Goal: Task Accomplishment & Management: Complete application form

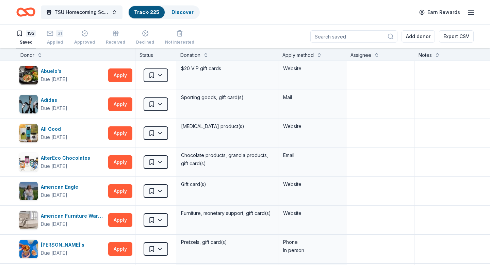
scroll to position [344, 0]
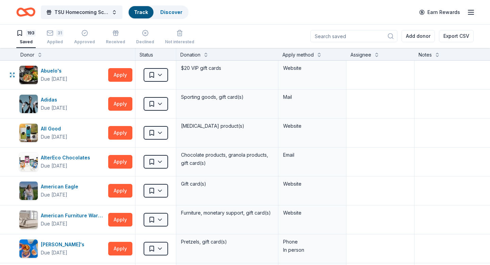
scroll to position [0, 0]
click at [319, 55] on button at bounding box center [318, 54] width 5 height 7
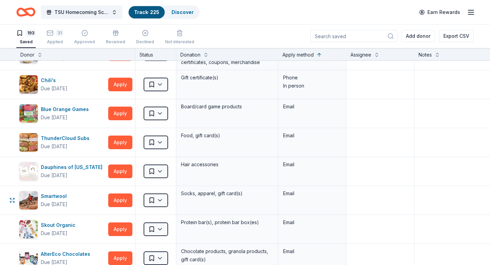
scroll to position [1608, 0]
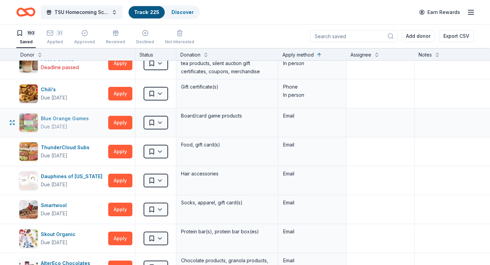
click at [54, 119] on div "Blue Orange Games" at bounding box center [66, 118] width 51 height 8
click at [160, 123] on html "TSU Homecoming Scholarship Fundraiser Track · 225 Discover Earn Rewards 193 Sav…" at bounding box center [245, 132] width 490 height 265
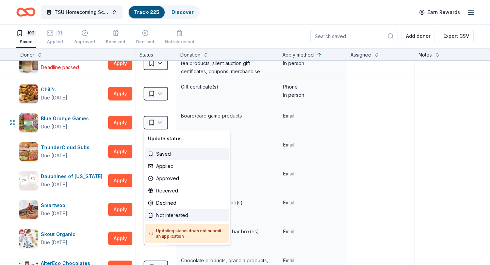
click at [169, 215] on div "Not interested" at bounding box center [187, 215] width 84 height 12
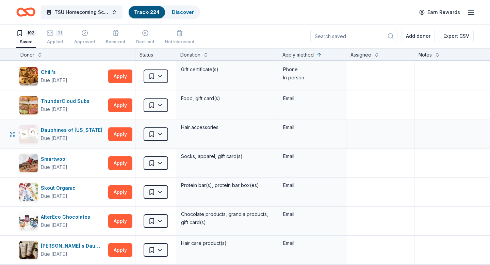
scroll to position [1627, 0]
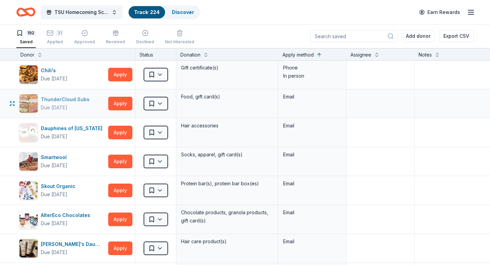
click at [75, 100] on div "ThunderCloud Subs" at bounding box center [66, 99] width 51 height 8
click at [161, 105] on html "TSU Homecoming Scholarship Fundraiser Track · 224 Discover Earn Rewards 192 Sav…" at bounding box center [245, 132] width 490 height 265
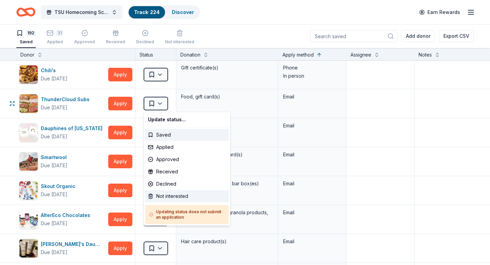
click at [170, 196] on div "Not interested" at bounding box center [187, 196] width 84 height 12
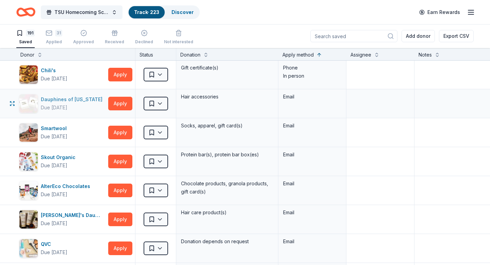
click at [65, 99] on div "Dauphines of New York" at bounding box center [73, 99] width 64 height 8
click at [163, 103] on html "TSU Homecoming Scholarship Fundraiser Track · 223 Discover Earn Rewards 191 Sav…" at bounding box center [245, 132] width 490 height 265
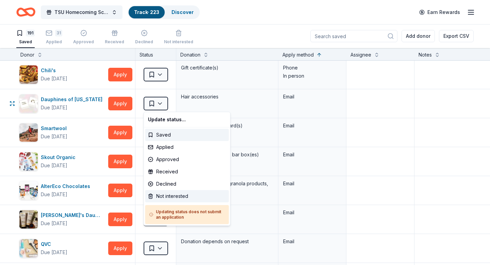
click at [177, 196] on div "Not interested" at bounding box center [187, 196] width 84 height 12
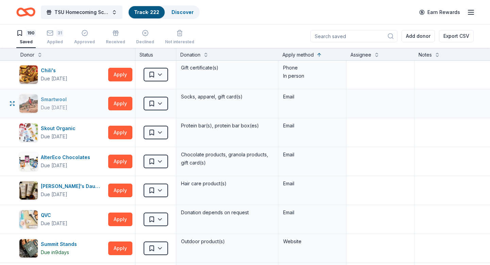
click at [57, 98] on div "Smartwool" at bounding box center [55, 99] width 29 height 8
click at [161, 105] on html "TSU Homecoming Scholarship Fundraiser Track · 222 Discover Earn Rewards 190 Sav…" at bounding box center [245, 132] width 490 height 265
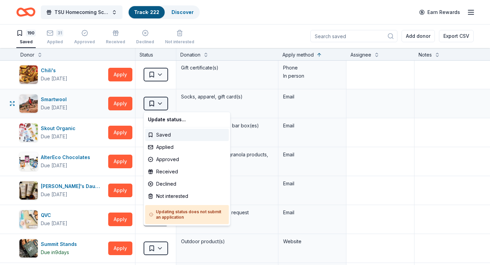
click at [173, 196] on div "Not interested" at bounding box center [187, 196] width 84 height 12
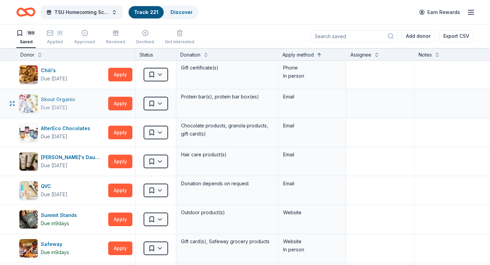
click at [57, 97] on div "Skout Organic" at bounding box center [59, 99] width 37 height 8
click at [125, 103] on button "Apply" at bounding box center [120, 104] width 24 height 14
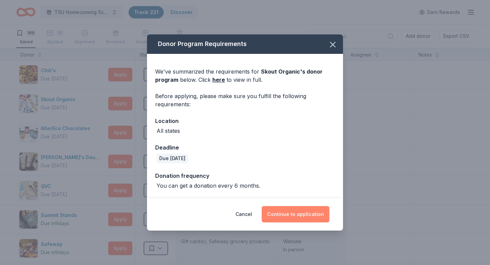
click at [301, 214] on button "Continue to application" at bounding box center [296, 214] width 68 height 16
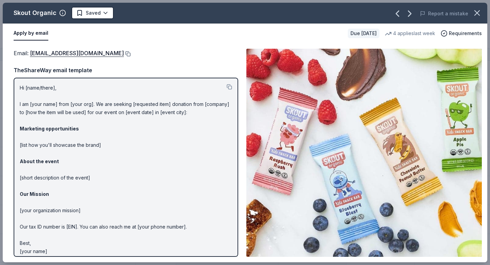
click at [124, 53] on button at bounding box center [127, 53] width 7 height 5
click at [104, 12] on html "TSU Homecoming Scholarship Fundraiser Track · 221 Discover Earn Rewards 189 Sav…" at bounding box center [245, 132] width 490 height 265
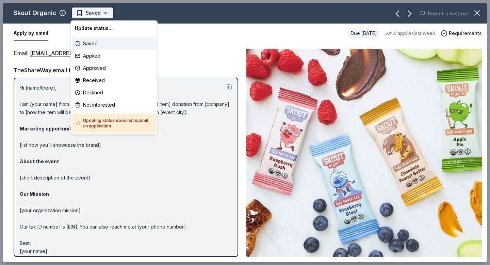
scroll to position [0, 0]
click at [98, 57] on div "Applied" at bounding box center [114, 56] width 84 height 12
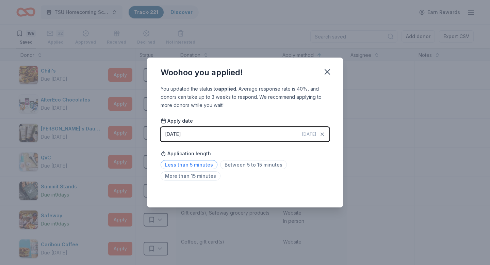
click at [190, 164] on span "Less than 5 minutes" at bounding box center [189, 164] width 57 height 9
click at [327, 73] on icon "button" at bounding box center [327, 72] width 10 height 10
